Goal: Entertainment & Leisure: Browse casually

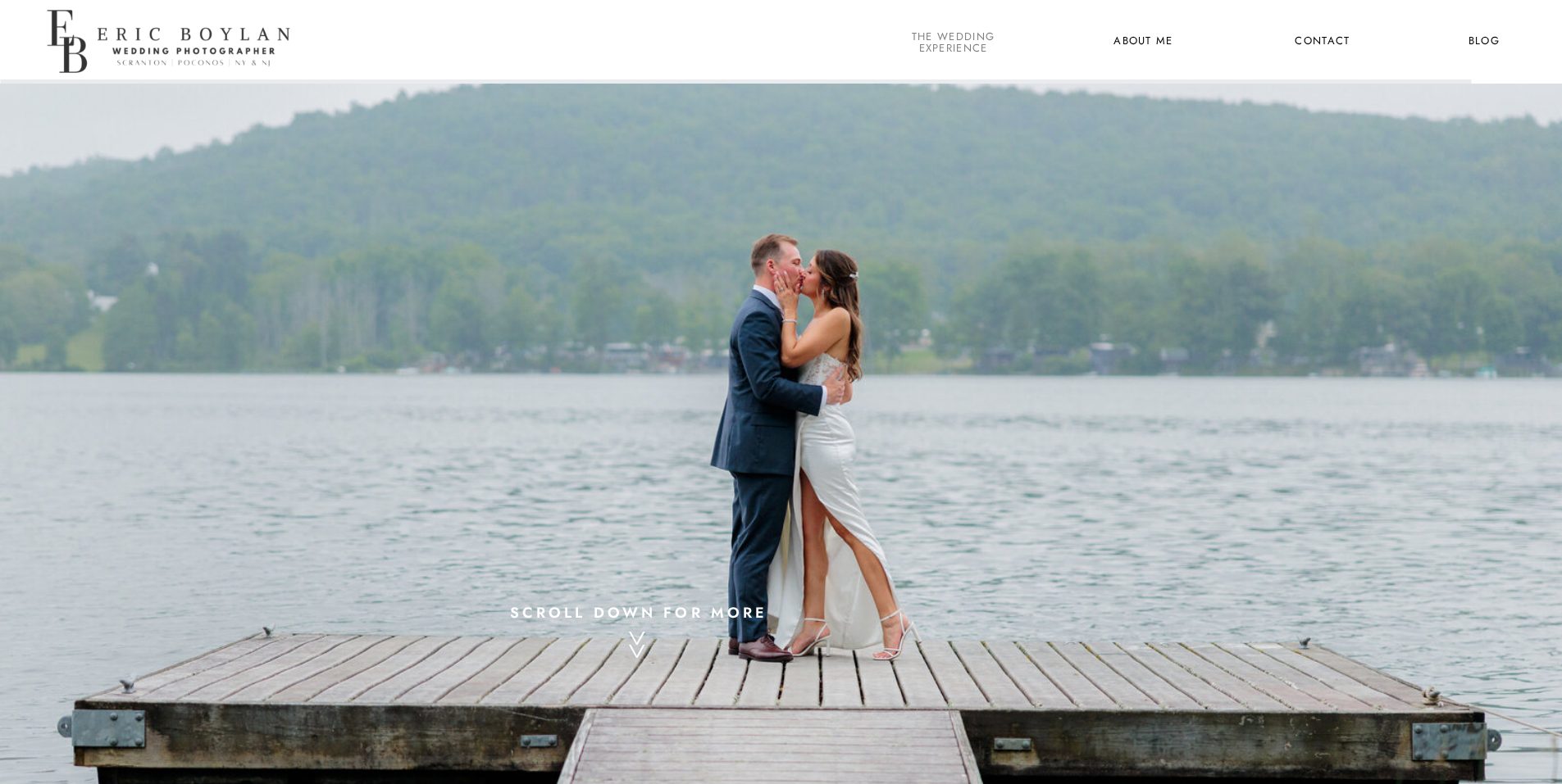
click at [956, 42] on nav "the wedding experience" at bounding box center [953, 41] width 89 height 21
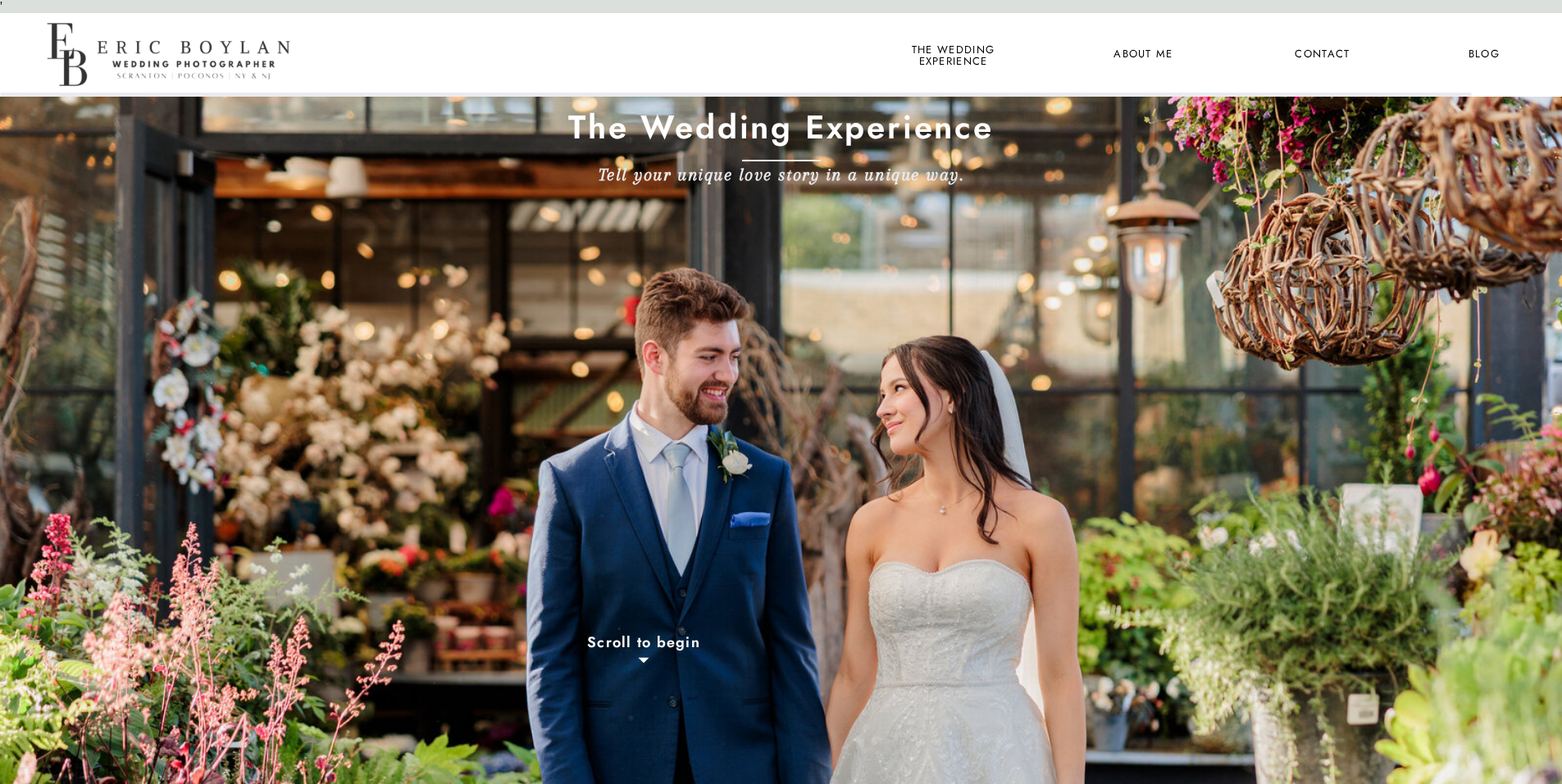
click at [1488, 51] on nav "Blog" at bounding box center [1484, 54] width 61 height 21
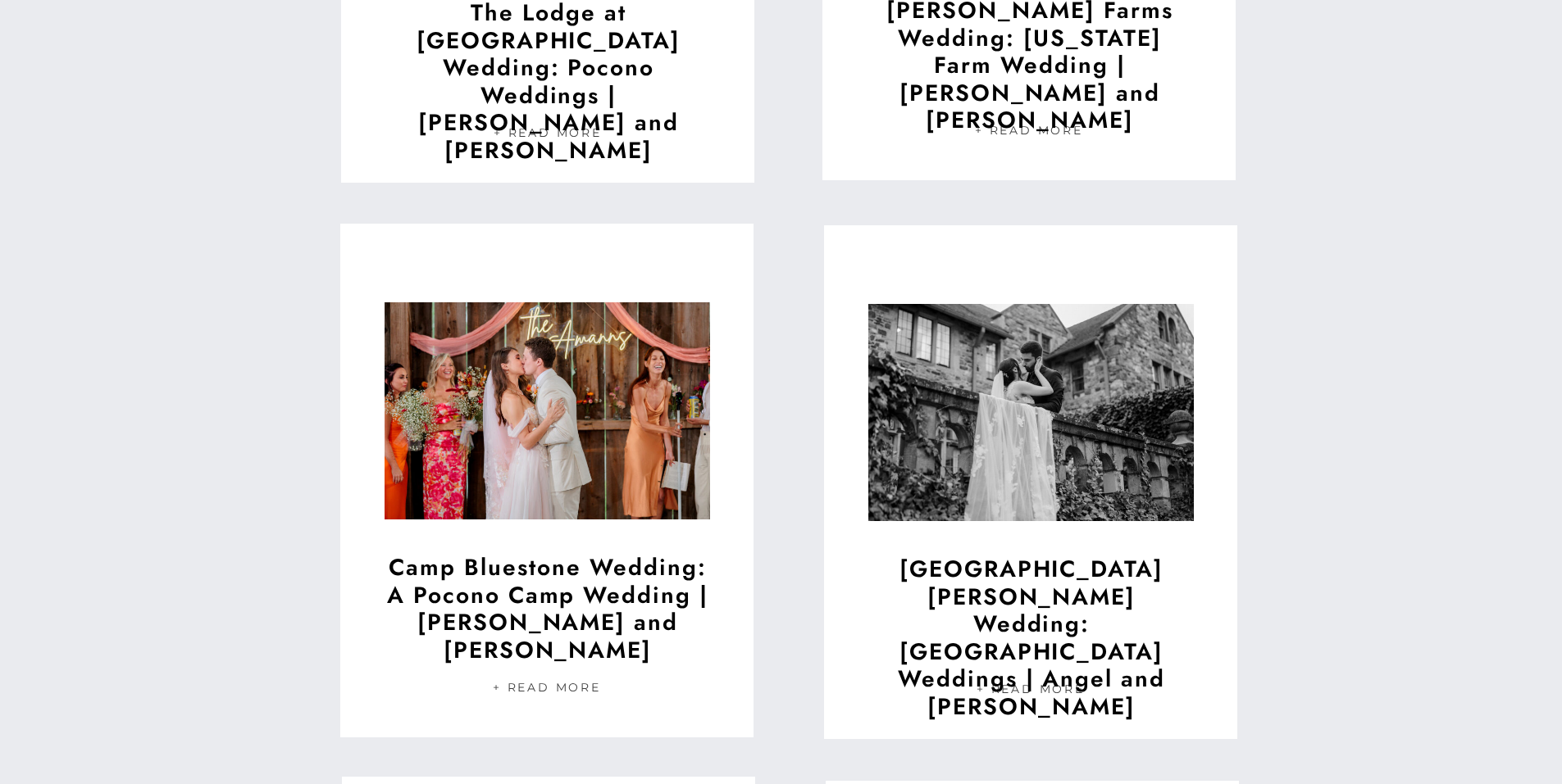
scroll to position [1393, 0]
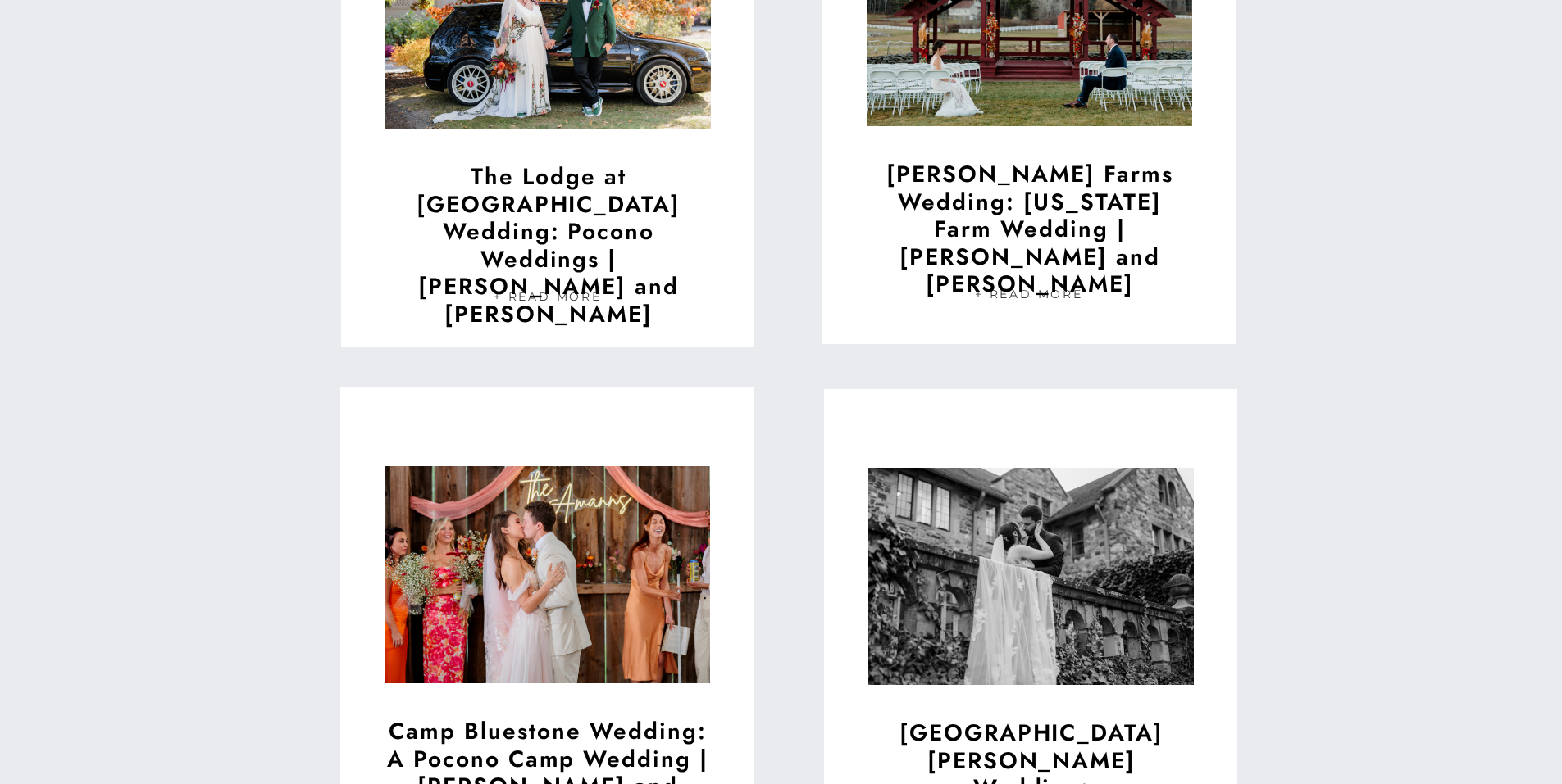
click at [1032, 24] on img at bounding box center [1030, 18] width 326 height 244
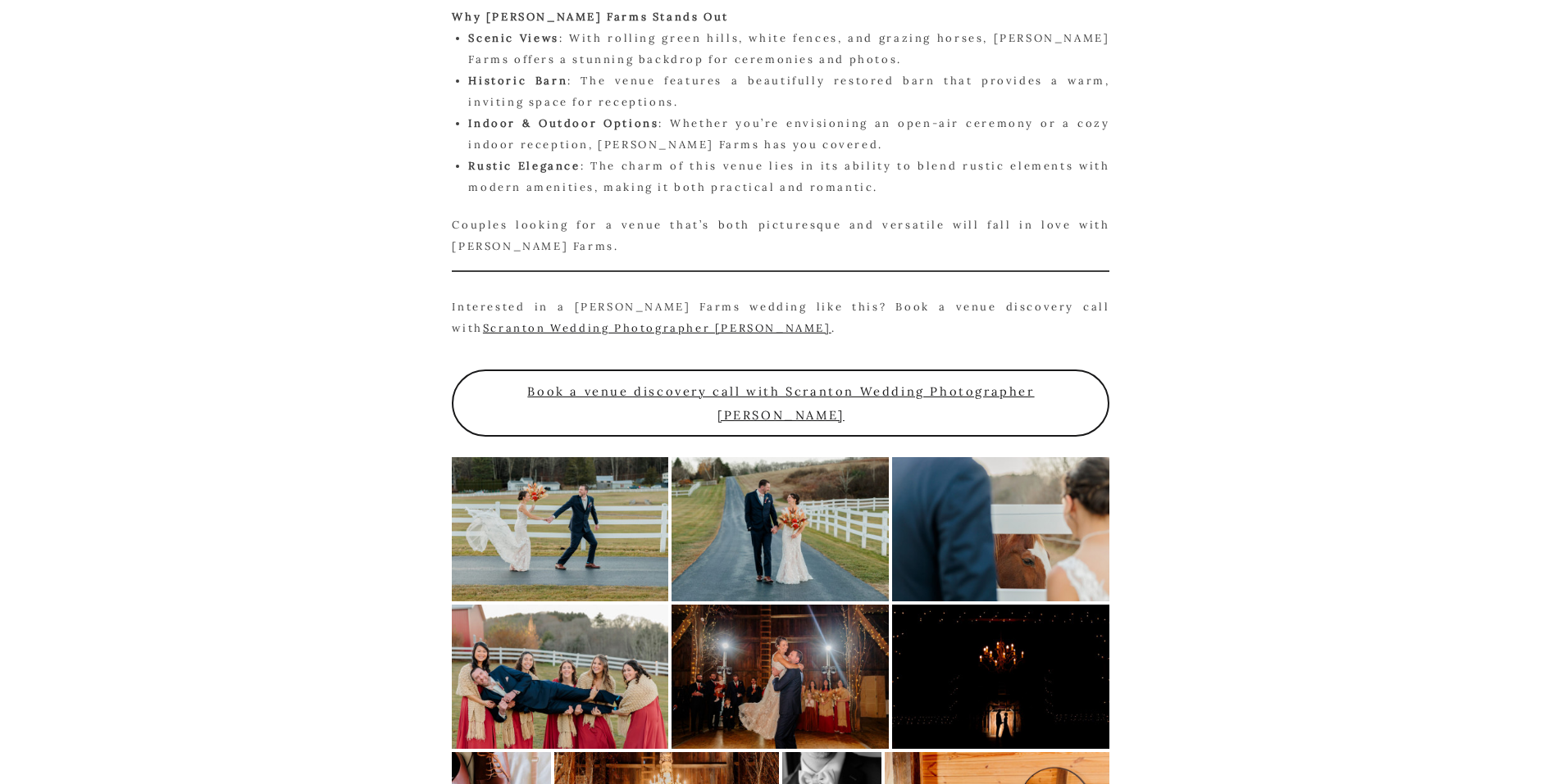
scroll to position [2213, 0]
